Goal: Transaction & Acquisition: Purchase product/service

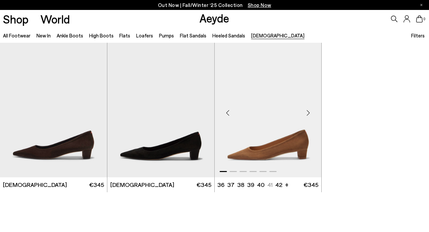
scroll to position [18, 0]
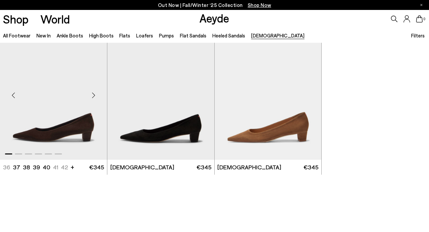
click at [68, 134] on img "1 / 6" at bounding box center [53, 92] width 107 height 134
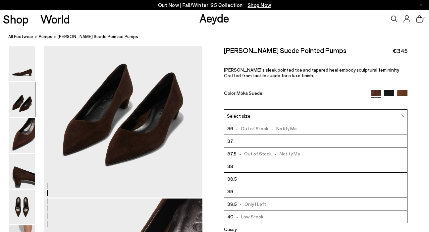
scroll to position [247, 0]
click at [250, 143] on li "37" at bounding box center [315, 141] width 183 height 13
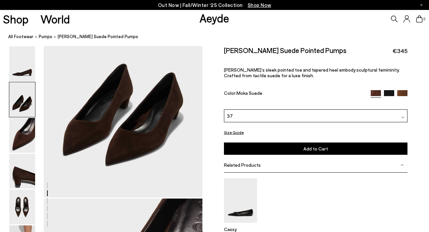
click at [256, 108] on div "Judi Suede Pointed Pumps €345 Judi’s sleek pointed toe and tapered heel embody …" at bounding box center [316, 77] width 184 height 63
click at [254, 117] on div "37" at bounding box center [316, 115] width 184 height 13
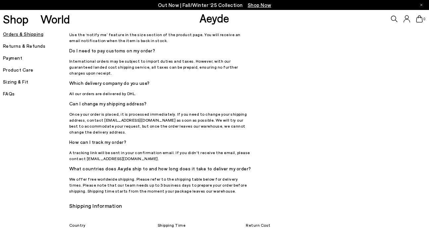
scroll to position [252, 0]
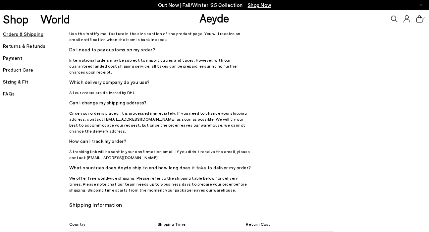
click at [29, 45] on h5 "Returns & Refunds" at bounding box center [36, 45] width 66 height 9
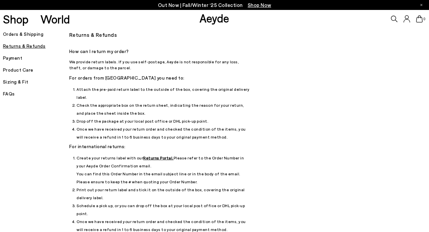
click at [150, 155] on u "Returns Portal." at bounding box center [158, 157] width 30 height 5
